Goal: Task Accomplishment & Management: Use online tool/utility

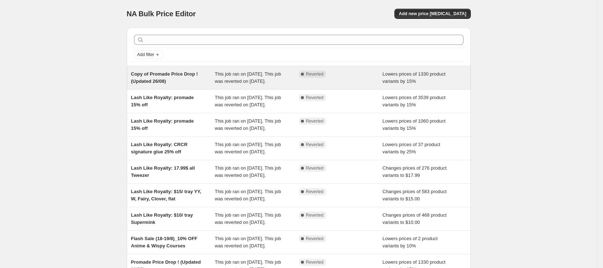
click at [187, 85] on div "Copy of Promade Price Drop ! (Updated 26/08)" at bounding box center [173, 78] width 84 height 14
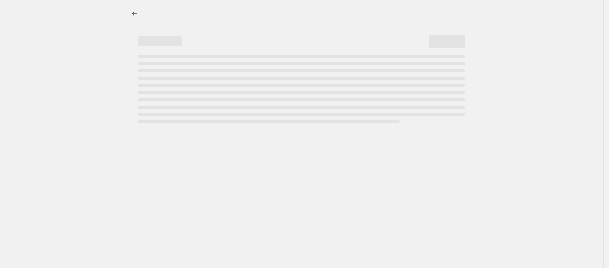
select select "percentage"
select select "collection"
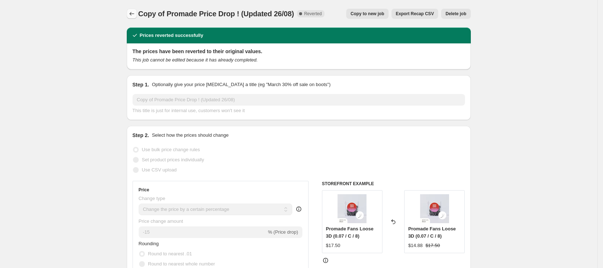
click at [134, 10] on icon "Price change jobs" at bounding box center [131, 13] width 7 height 7
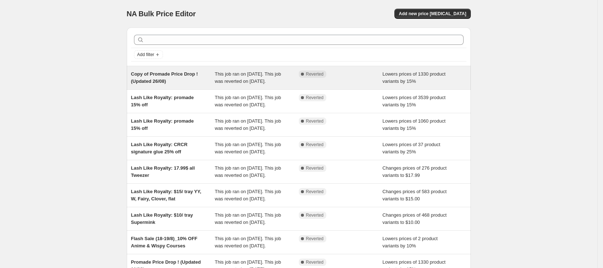
click at [259, 83] on span "This job ran on [DATE]. This job was reverted on [DATE]." at bounding box center [248, 77] width 66 height 13
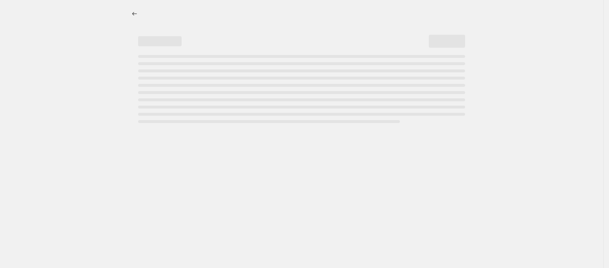
select select "percentage"
select select "collection"
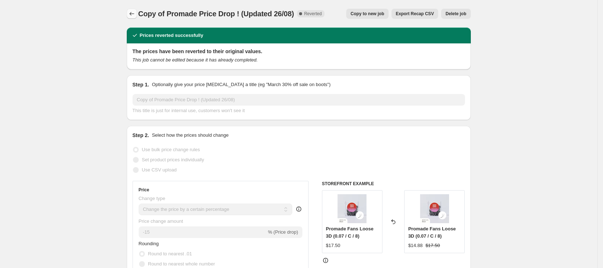
click at [132, 14] on icon "Price change jobs" at bounding box center [131, 13] width 7 height 7
